Goal: Information Seeking & Learning: Learn about a topic

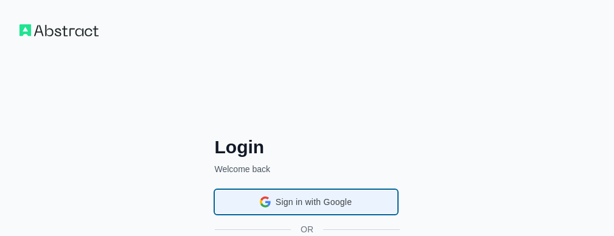
click at [312, 195] on div "Sign in with Google Sign in with Google. Opens in new tab" at bounding box center [306, 201] width 167 height 23
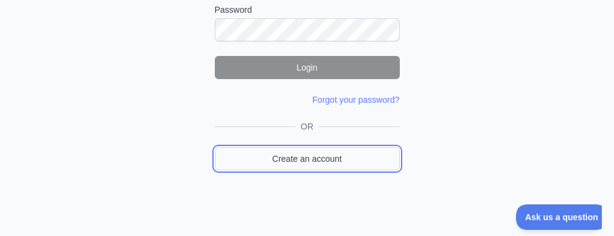
click at [316, 154] on link "Create an account" at bounding box center [307, 158] width 185 height 23
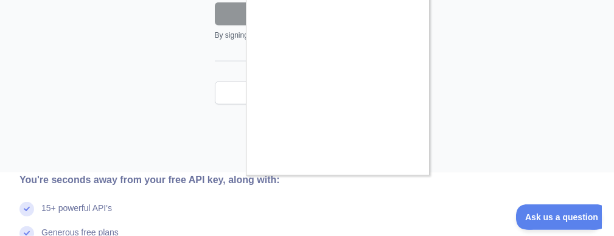
scroll to position [409, 0]
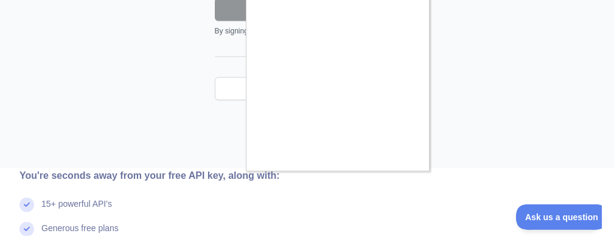
click at [491, 154] on div at bounding box center [307, 118] width 614 height 236
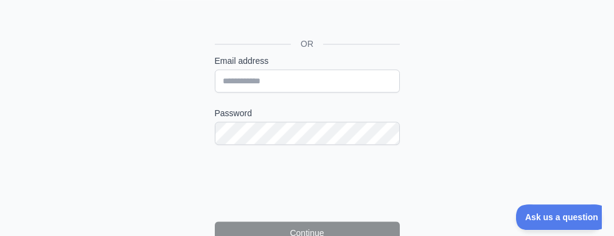
scroll to position [183, 0]
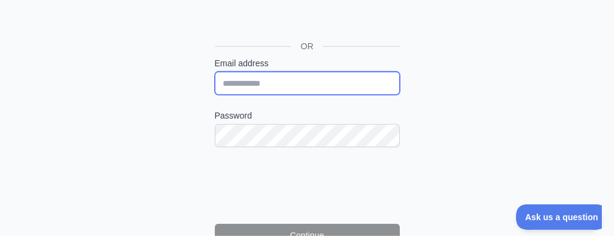
click at [248, 79] on input "Email address" at bounding box center [307, 83] width 185 height 23
type input "**********"
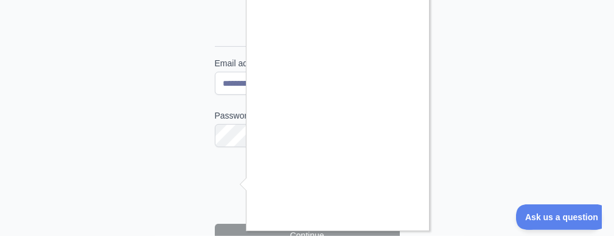
click at [276, 231] on div at bounding box center [307, 118] width 614 height 236
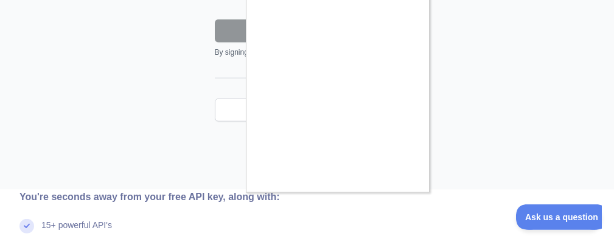
scroll to position [383, 0]
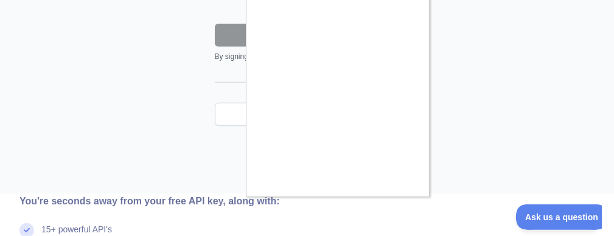
click at [394, 209] on div at bounding box center [307, 118] width 614 height 236
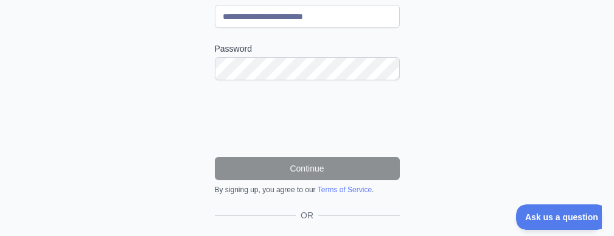
click at [280, 203] on div "**********" at bounding box center [307, 82] width 234 height 392
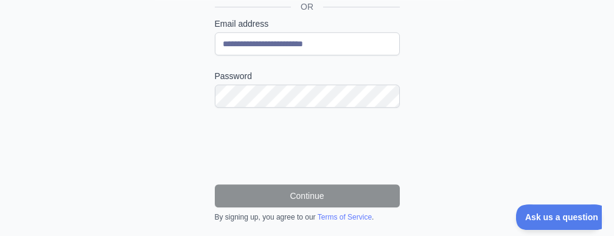
scroll to position [181, 0]
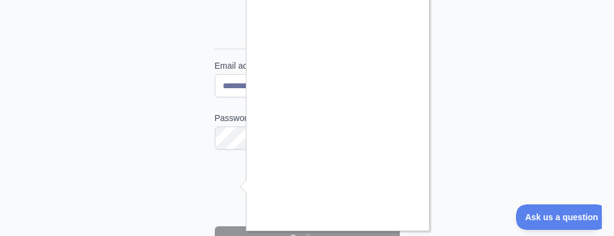
click at [229, 222] on div at bounding box center [307, 118] width 614 height 236
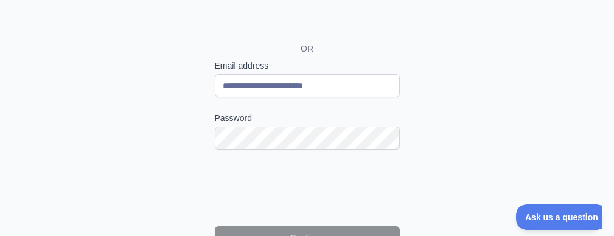
click at [229, 224] on form "**********" at bounding box center [307, 162] width 185 height 204
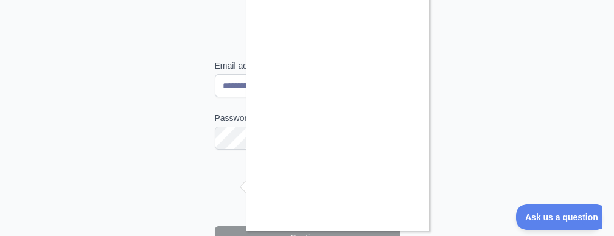
click at [578, 209] on div at bounding box center [307, 118] width 614 height 236
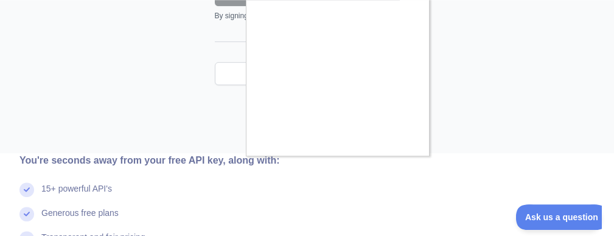
scroll to position [428, 0]
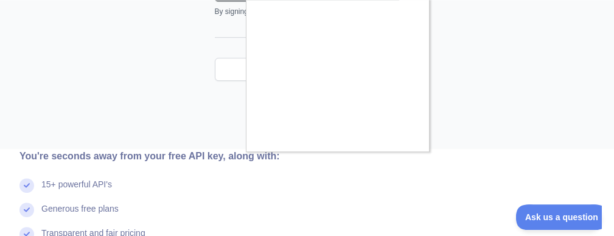
click at [206, 158] on div at bounding box center [307, 118] width 614 height 236
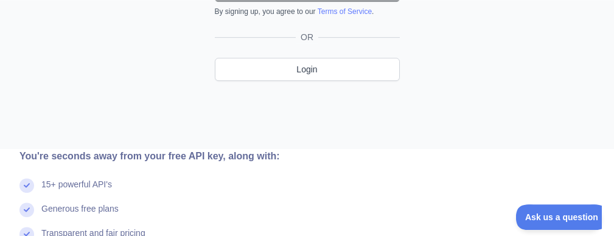
scroll to position [250, 0]
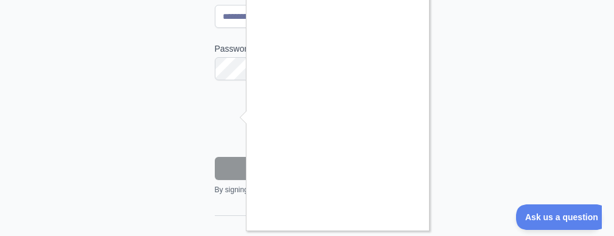
click at [227, 161] on div at bounding box center [307, 118] width 614 height 236
click at [228, 173] on div at bounding box center [307, 118] width 614 height 236
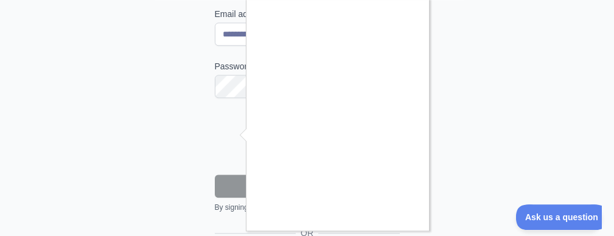
scroll to position [226, 0]
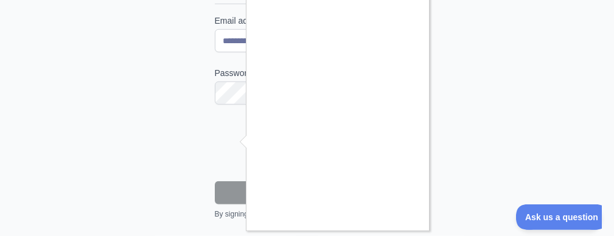
click at [225, 139] on div at bounding box center [307, 118] width 614 height 236
click at [229, 185] on div at bounding box center [307, 118] width 614 height 236
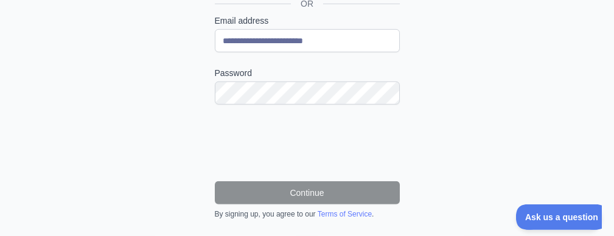
click at [606, 30] on div "**********" at bounding box center [307, 62] width 614 height 577
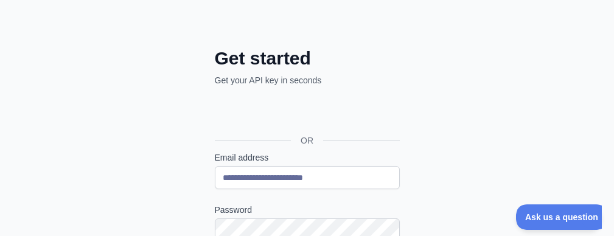
scroll to position [87, 0]
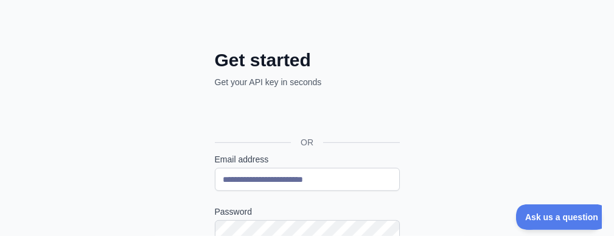
click at [303, 116] on div "Sign in with Google. Opens in new tab" at bounding box center [306, 115] width 182 height 27
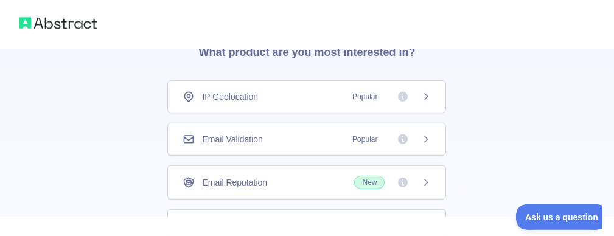
scroll to position [69, 0]
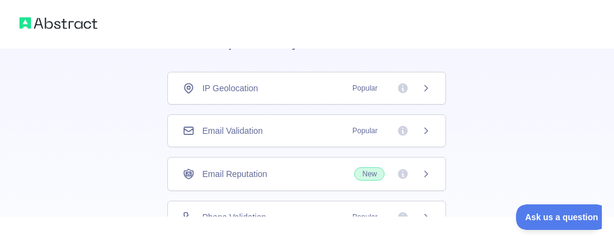
click at [426, 85] on icon at bounding box center [426, 88] width 10 height 10
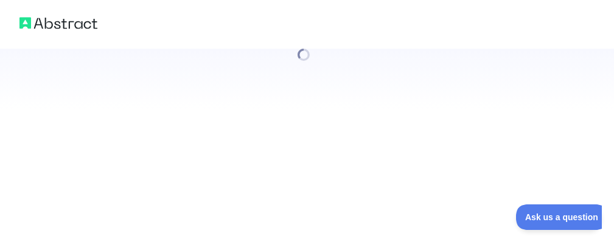
click at [426, 85] on div at bounding box center [307, 54] width 614 height 109
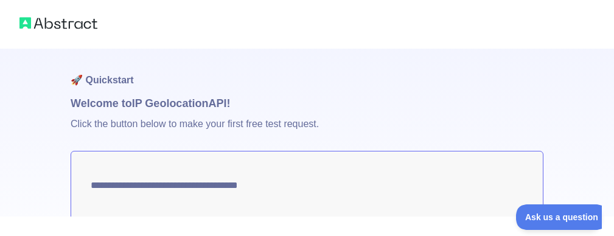
type textarea "**********"
drag, startPoint x: 86, startPoint y: 185, endPoint x: 375, endPoint y: 198, distance: 289.2
click at [375, 198] on textarea "**********" at bounding box center [307, 185] width 473 height 69
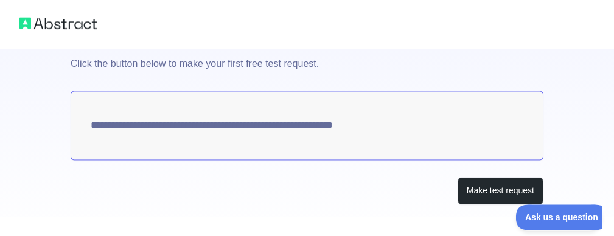
scroll to position [69, 0]
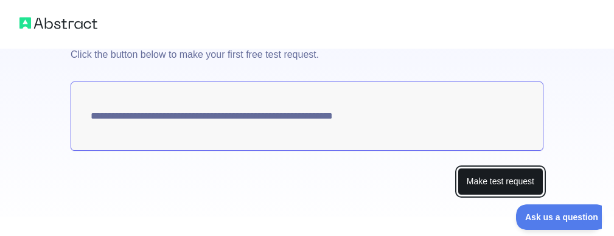
click at [493, 185] on button "Make test request" at bounding box center [500, 181] width 86 height 27
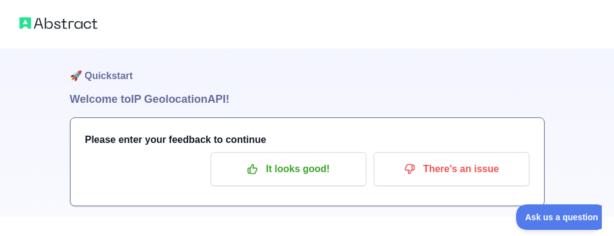
scroll to position [0, 0]
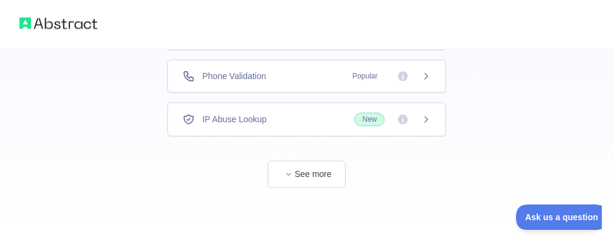
scroll to position [211, 0]
click at [289, 171] on icon "button" at bounding box center [288, 173] width 7 height 7
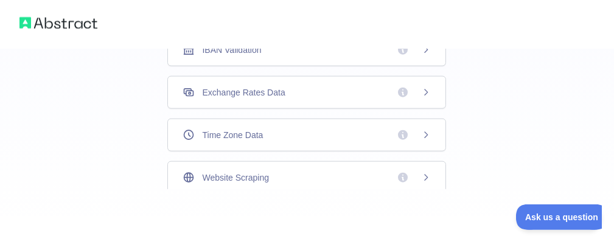
scroll to position [538, 0]
click at [44, 23] on img at bounding box center [58, 23] width 78 height 17
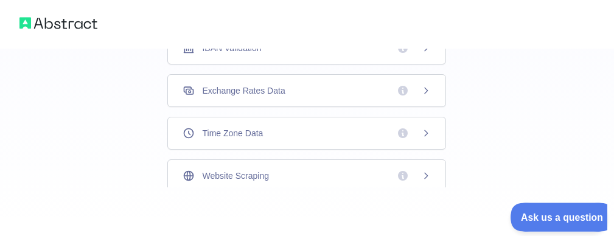
click at [559, 211] on span "Ask us a question" at bounding box center [555, 215] width 91 height 9
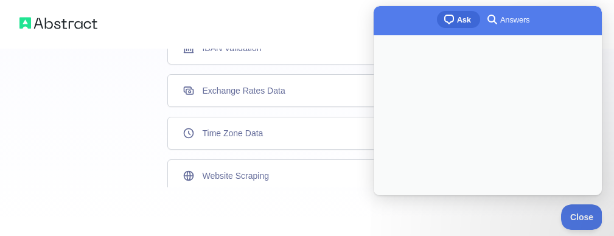
scroll to position [0, 0]
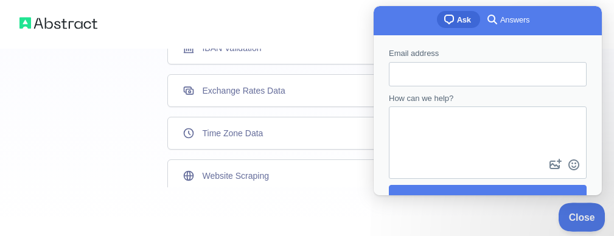
click at [584, 212] on span "Close" at bounding box center [578, 215] width 41 height 9
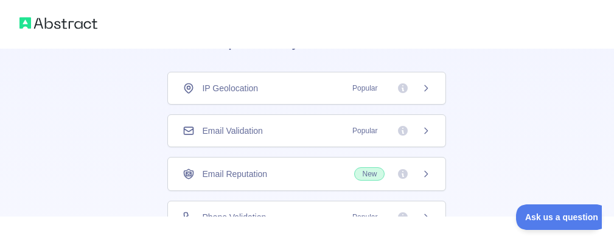
scroll to position [104, 0]
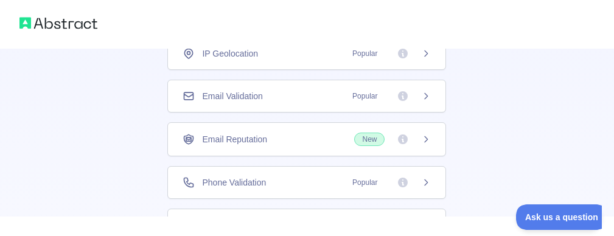
click at [429, 185] on icon at bounding box center [426, 183] width 10 height 10
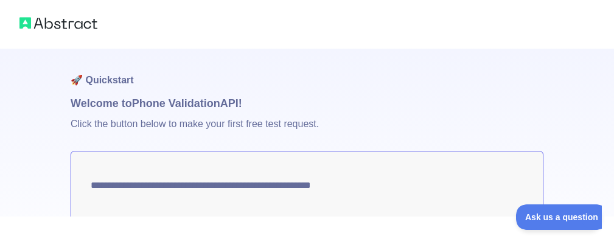
drag, startPoint x: 94, startPoint y: 187, endPoint x: 363, endPoint y: 191, distance: 269.4
click at [363, 191] on textarea "**********" at bounding box center [307, 185] width 473 height 69
drag, startPoint x: 389, startPoint y: 184, endPoint x: 334, endPoint y: 185, distance: 54.7
click at [334, 185] on textarea "**********" at bounding box center [307, 185] width 473 height 69
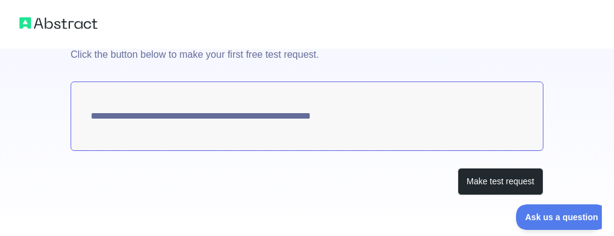
scroll to position [77, 0]
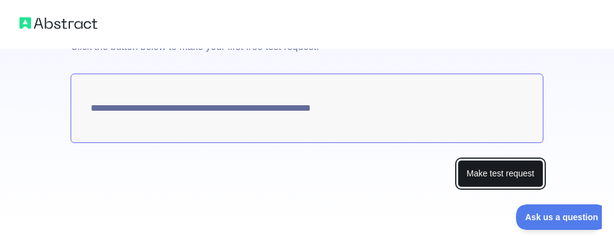
click at [490, 176] on button "Make test request" at bounding box center [500, 173] width 86 height 27
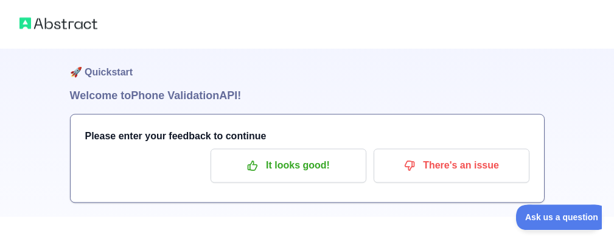
scroll to position [0, 0]
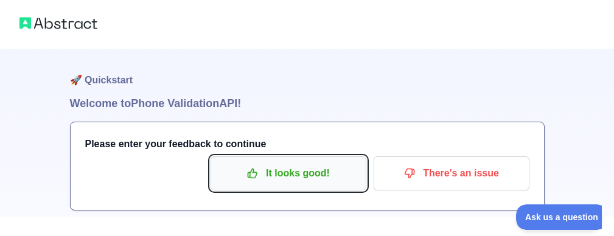
click at [318, 174] on p "It looks good!" at bounding box center [288, 173] width 137 height 21
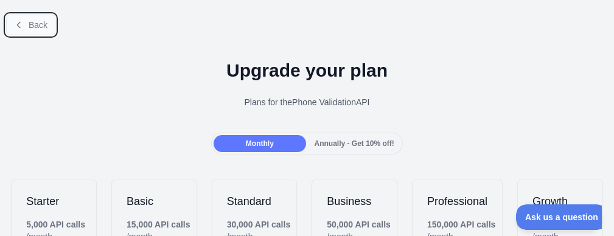
click at [7, 24] on button "Back" at bounding box center [30, 25] width 49 height 21
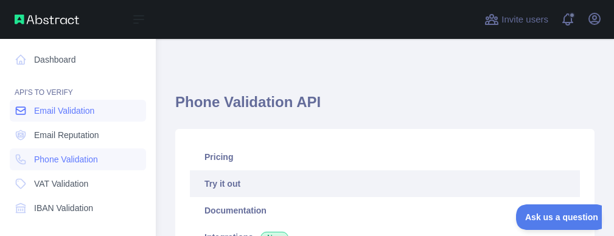
click at [59, 105] on span "Email Validation" at bounding box center [64, 111] width 60 height 12
type textarea "**********"
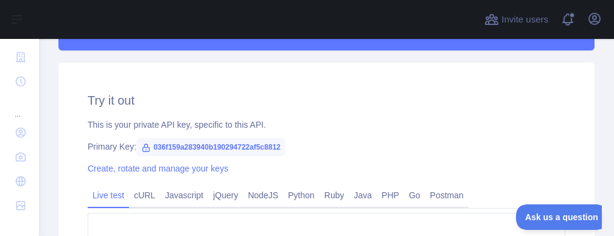
scroll to position [401, 0]
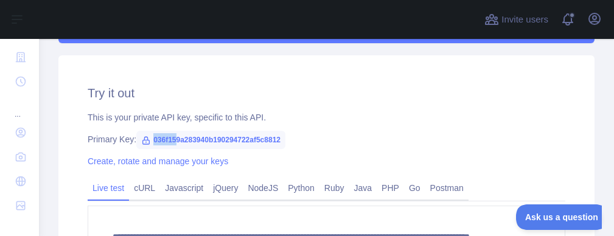
drag, startPoint x: 137, startPoint y: 136, endPoint x: 173, endPoint y: 132, distance: 36.1
click at [173, 132] on span "036f159a283940b190294722af5c8812" at bounding box center [210, 140] width 149 height 18
drag, startPoint x: 173, startPoint y: 132, endPoint x: 194, endPoint y: 136, distance: 21.1
click at [194, 136] on span "036f159a283940b190294722af5c8812" at bounding box center [210, 140] width 149 height 18
click at [150, 137] on span "036f159a283940b190294722af5c8812" at bounding box center [210, 140] width 149 height 18
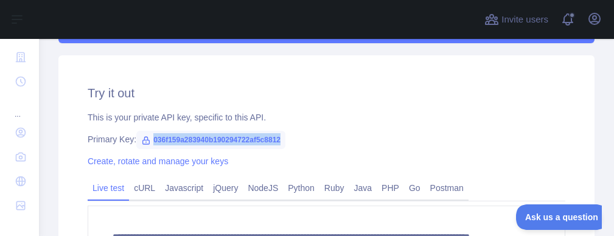
drag, startPoint x: 150, startPoint y: 137, endPoint x: 286, endPoint y: 138, distance: 136.8
click at [286, 138] on div "Primary Key: 036f159a283940b190294722af5c8812" at bounding box center [326, 139] width 477 height 12
copy span "036f159a283940b190294722af5c8812"
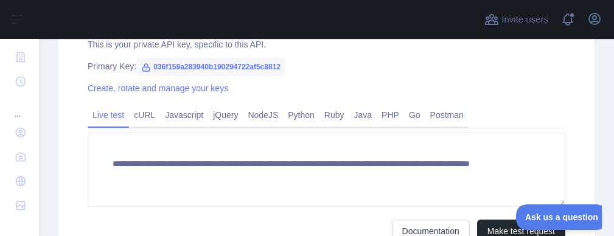
click at [215, 12] on div at bounding box center [258, 19] width 418 height 39
click at [147, 112] on link "cURL" at bounding box center [144, 114] width 31 height 19
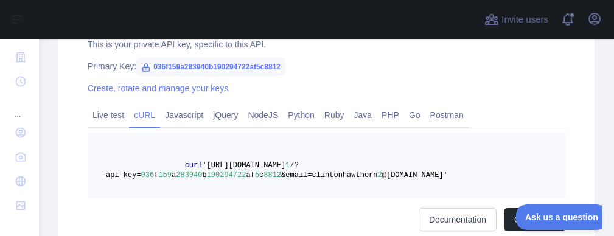
click at [104, 172] on pre "curl 'https://emailvalidation.abstractapi.com/v 1 /?api_key= 036 f 159 a 283940…" at bounding box center [326, 166] width 477 height 66
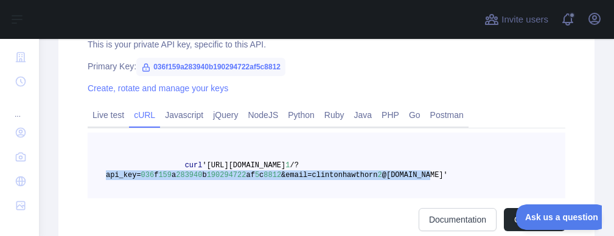
drag, startPoint x: 104, startPoint y: 172, endPoint x: 237, endPoint y: 181, distance: 133.5
click at [237, 181] on pre "curl 'https://emailvalidation.abstractapi.com/v 1 /?api_key= 036 f 159 a 283940…" at bounding box center [326, 166] width 477 height 66
copy span "api_key= 036 f 159 a 283940 b 190294722 af 5 c 8812 &email=clintonhawthorn 2 @g…"
click at [99, 114] on link "Live test" at bounding box center [108, 114] width 41 height 19
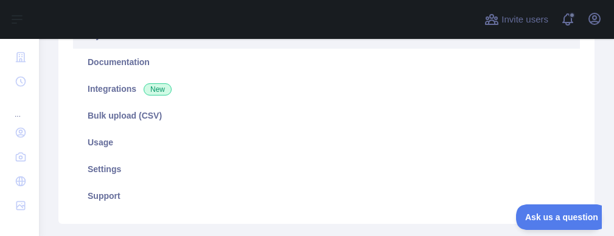
scroll to position [142, 0]
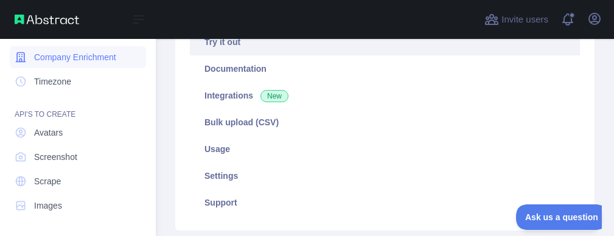
click at [33, 57] on link "Company Enrichment" at bounding box center [78, 57] width 136 height 22
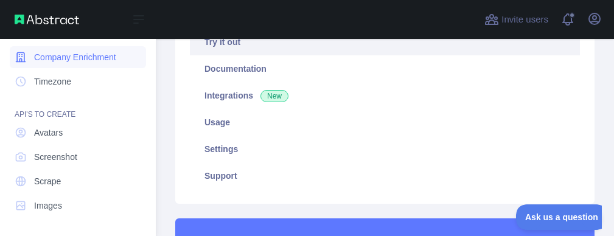
type textarea "**********"
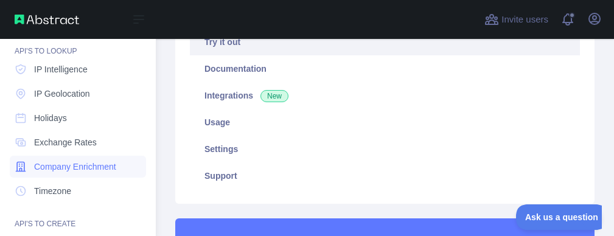
scroll to position [153, 0]
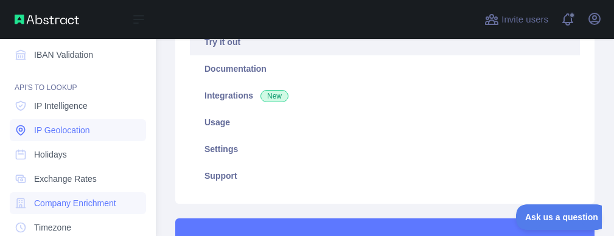
click at [61, 128] on span "IP Geolocation" at bounding box center [62, 130] width 56 height 12
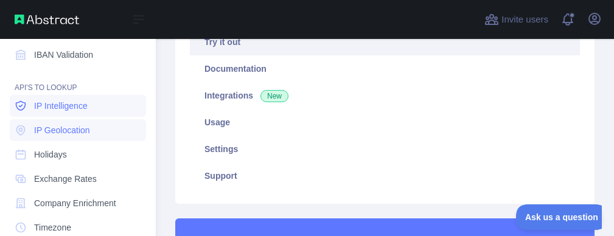
click at [33, 103] on link "IP Intelligence" at bounding box center [78, 106] width 136 height 22
type textarea "**********"
click at [33, 103] on link "IP Intelligence" at bounding box center [78, 106] width 136 height 22
click at [42, 130] on span "IP Geolocation" at bounding box center [62, 130] width 56 height 12
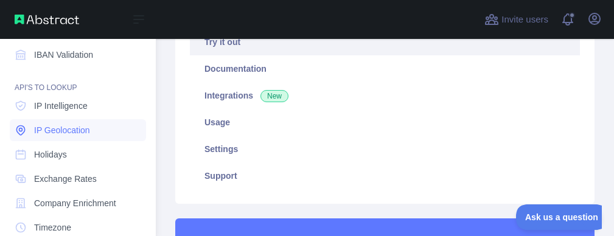
type textarea "**********"
click at [42, 130] on span "IP Geolocation" at bounding box center [62, 130] width 56 height 12
type textarea "**********"
click at [38, 121] on link "IP Geolocation" at bounding box center [78, 130] width 136 height 22
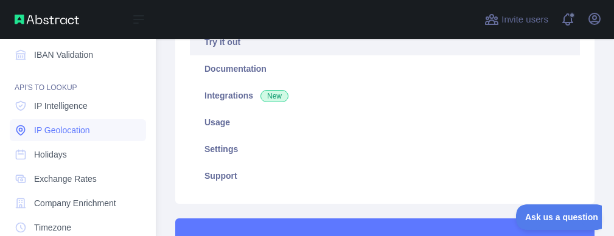
type textarea "**********"
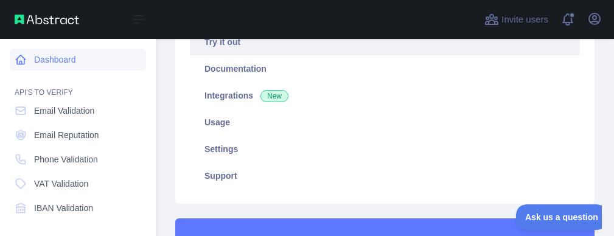
click at [23, 55] on icon at bounding box center [21, 60] width 12 height 12
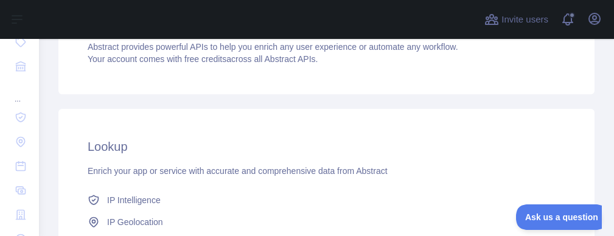
scroll to position [146, 0]
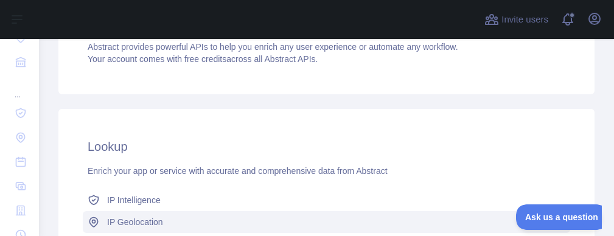
click at [140, 215] on link "IP Geolocation" at bounding box center [326, 222] width 487 height 22
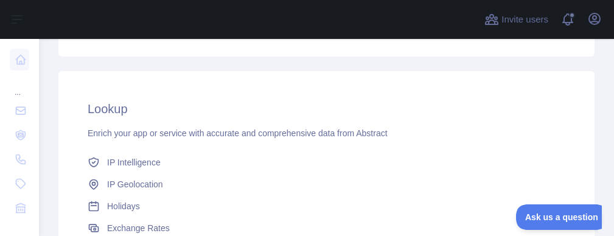
scroll to position [206, 0]
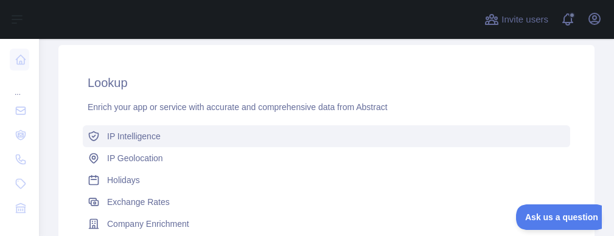
click at [137, 136] on span "IP Intelligence" at bounding box center [134, 136] width 54 height 12
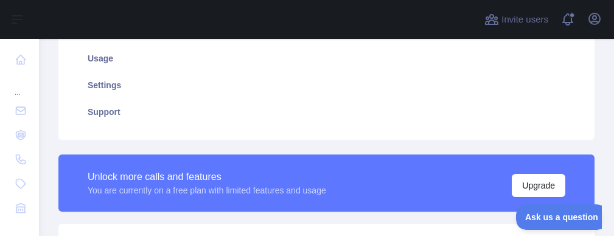
type textarea "**********"
click at [139, 137] on div "Pricing Try it out Documentation Integrations New Usage Settings Support" at bounding box center [326, 31] width 536 height 216
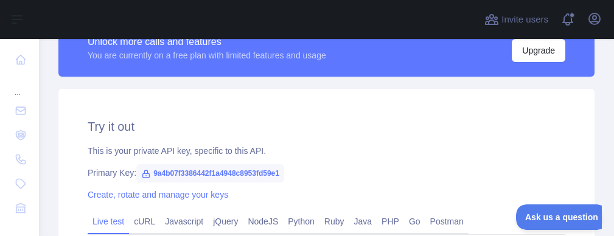
scroll to position [327, 0]
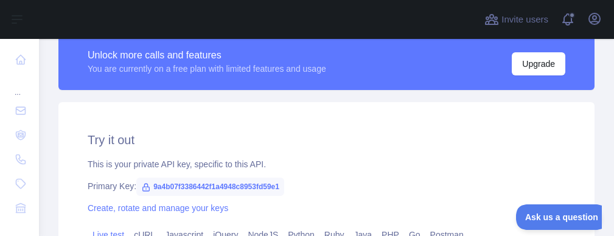
click at [175, 187] on span "9a4b07f3386442f1a4948c8953fd59e1" at bounding box center [210, 187] width 148 height 18
click at [150, 185] on span "9a4b07f3386442f1a4948c8953fd59e1" at bounding box center [210, 187] width 148 height 18
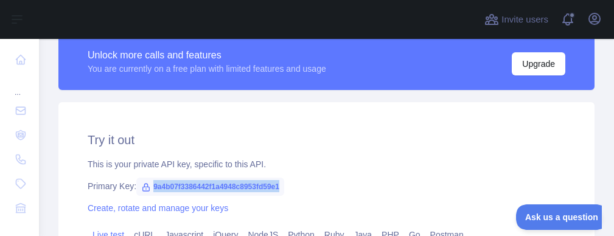
drag, startPoint x: 137, startPoint y: 179, endPoint x: 286, endPoint y: 187, distance: 149.2
click at [286, 187] on div "Primary Key: 9a4b07f3386442f1a4948c8953fd59e1" at bounding box center [326, 186] width 477 height 12
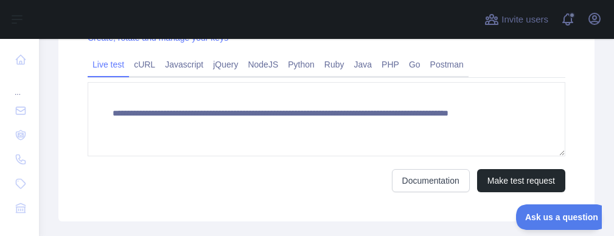
scroll to position [534, 0]
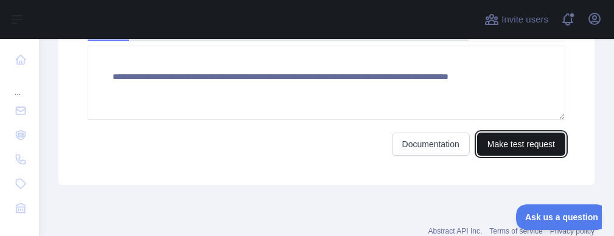
click at [517, 140] on button "Make test request" at bounding box center [521, 144] width 88 height 23
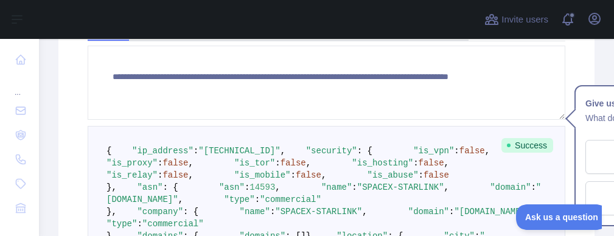
scroll to position [497, 0]
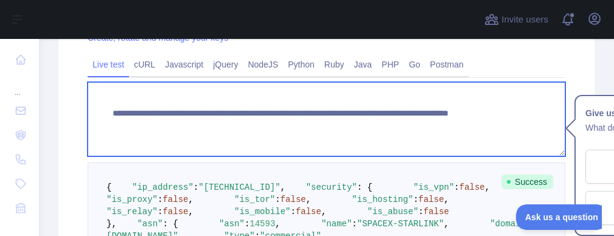
drag, startPoint x: 110, startPoint y: 125, endPoint x: 402, endPoint y: 127, distance: 291.9
click at [402, 127] on textarea "**********" at bounding box center [326, 119] width 477 height 74
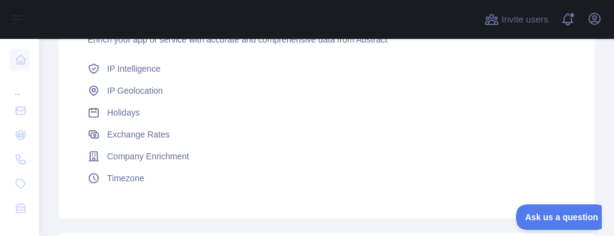
scroll to position [253, 0]
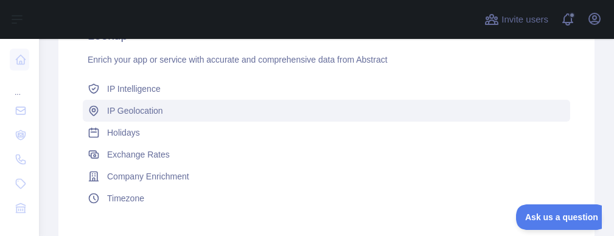
click at [146, 110] on span "IP Geolocation" at bounding box center [135, 111] width 56 height 12
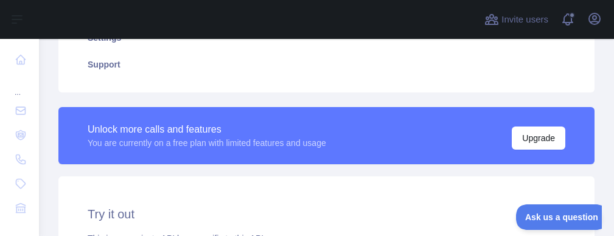
type textarea "**********"
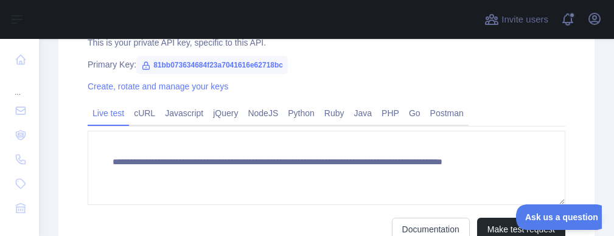
scroll to position [487, 0]
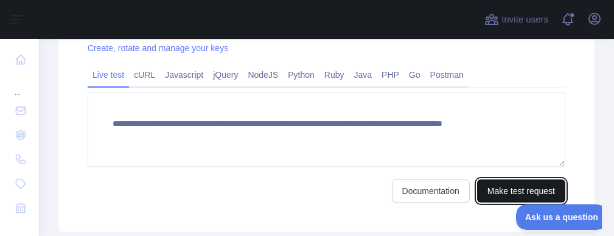
click at [502, 193] on button "Make test request" at bounding box center [521, 190] width 88 height 23
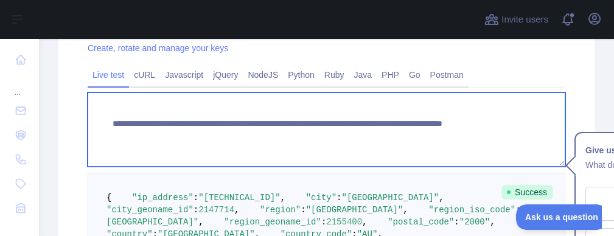
click at [108, 137] on textarea "**********" at bounding box center [326, 129] width 477 height 74
drag, startPoint x: 108, startPoint y: 137, endPoint x: 404, endPoint y: 134, distance: 296.2
click at [404, 134] on textarea "**********" at bounding box center [326, 129] width 477 height 74
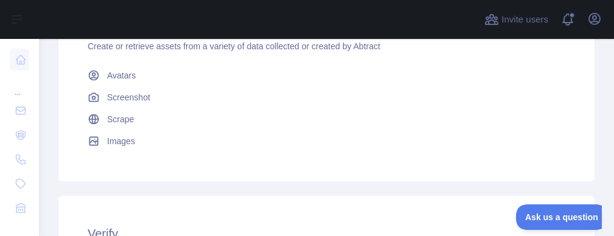
scroll to position [721, 0]
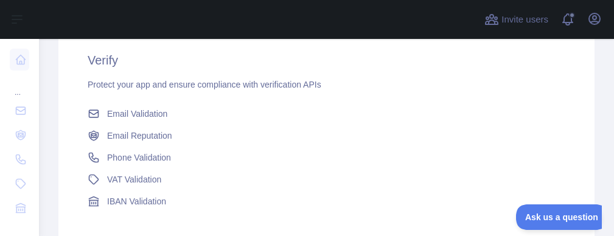
scroll to position [704, 0]
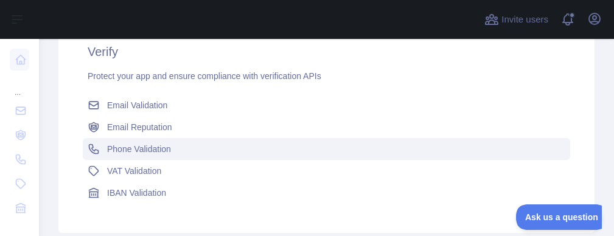
click at [205, 152] on link "Phone Validation" at bounding box center [326, 149] width 487 height 22
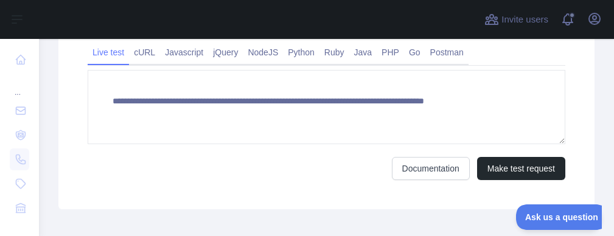
scroll to position [551, 0]
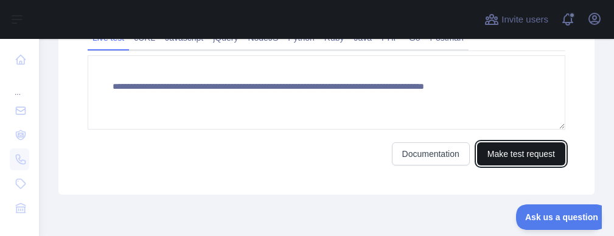
click at [496, 145] on button "Make test request" at bounding box center [521, 153] width 88 height 23
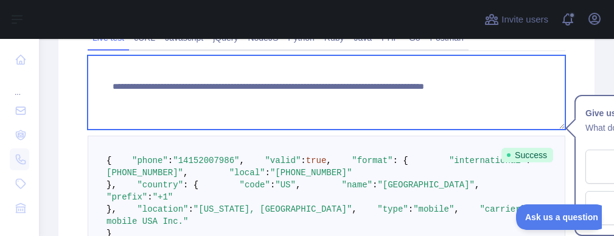
drag, startPoint x: 112, startPoint y: 100, endPoint x: 369, endPoint y: 98, distance: 257.2
click at [369, 98] on textarea "**********" at bounding box center [326, 92] width 477 height 74
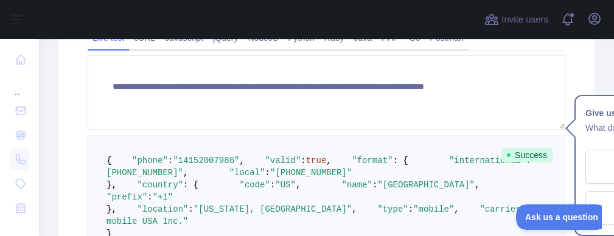
type textarea "**********"
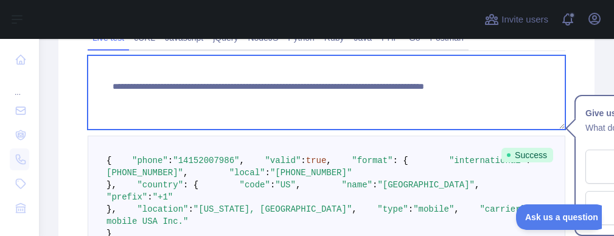
drag, startPoint x: 109, startPoint y: 101, endPoint x: 382, endPoint y: 99, distance: 272.4
click at [382, 99] on textarea "**********" at bounding box center [326, 92] width 477 height 74
